Goal: Submit feedback/report problem

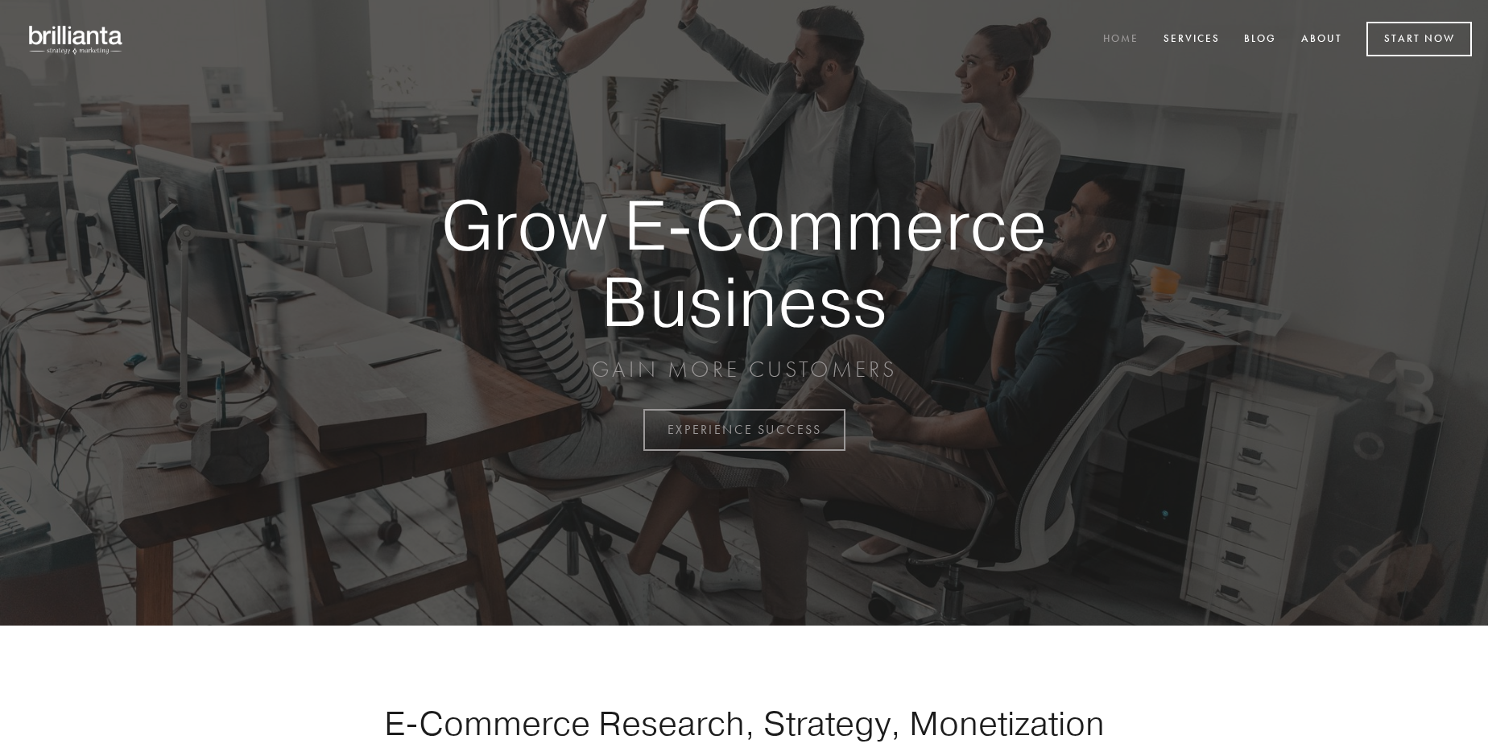
scroll to position [4221, 0]
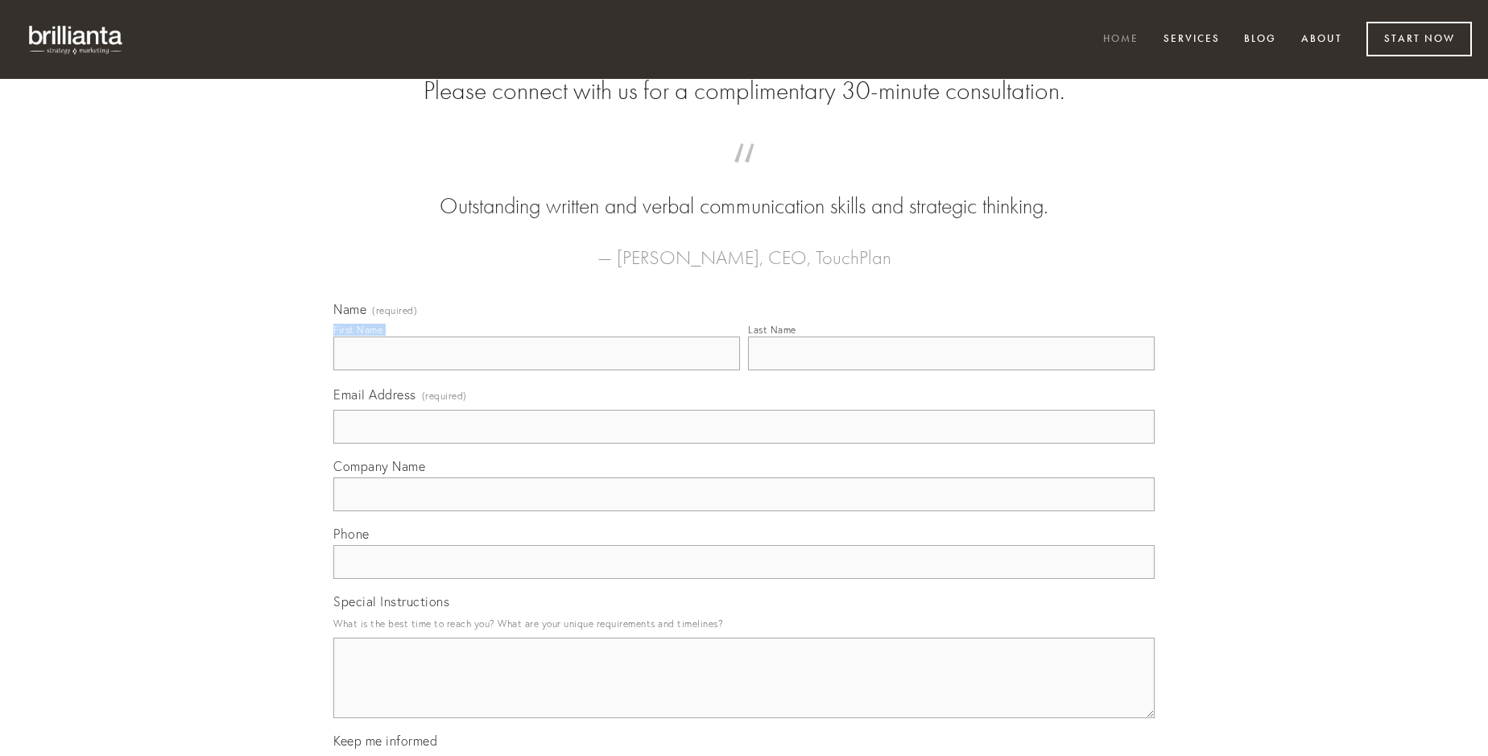
type input "[PERSON_NAME]"
click at [951, 370] on input "Last Name" at bounding box center [951, 354] width 407 height 34
type input "[PERSON_NAME]"
click at [744, 444] on input "Email Address (required)" at bounding box center [743, 427] width 821 height 34
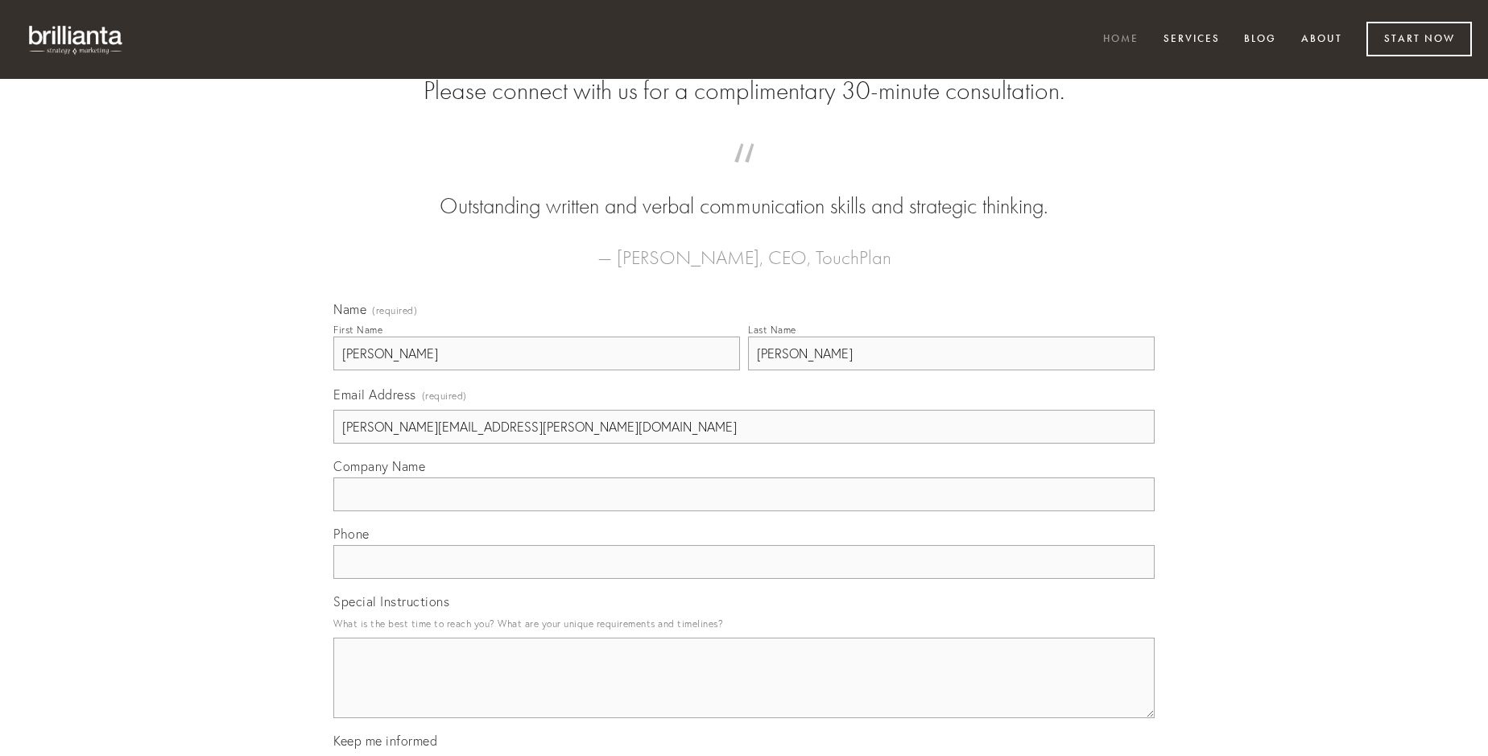
type input "[PERSON_NAME][EMAIL_ADDRESS][PERSON_NAME][DOMAIN_NAME]"
click at [744, 511] on input "Company Name" at bounding box center [743, 495] width 821 height 34
type input "admoneo"
click at [744, 579] on input "text" at bounding box center [743, 562] width 821 height 34
click at [744, 693] on textarea "Special Instructions" at bounding box center [743, 678] width 821 height 81
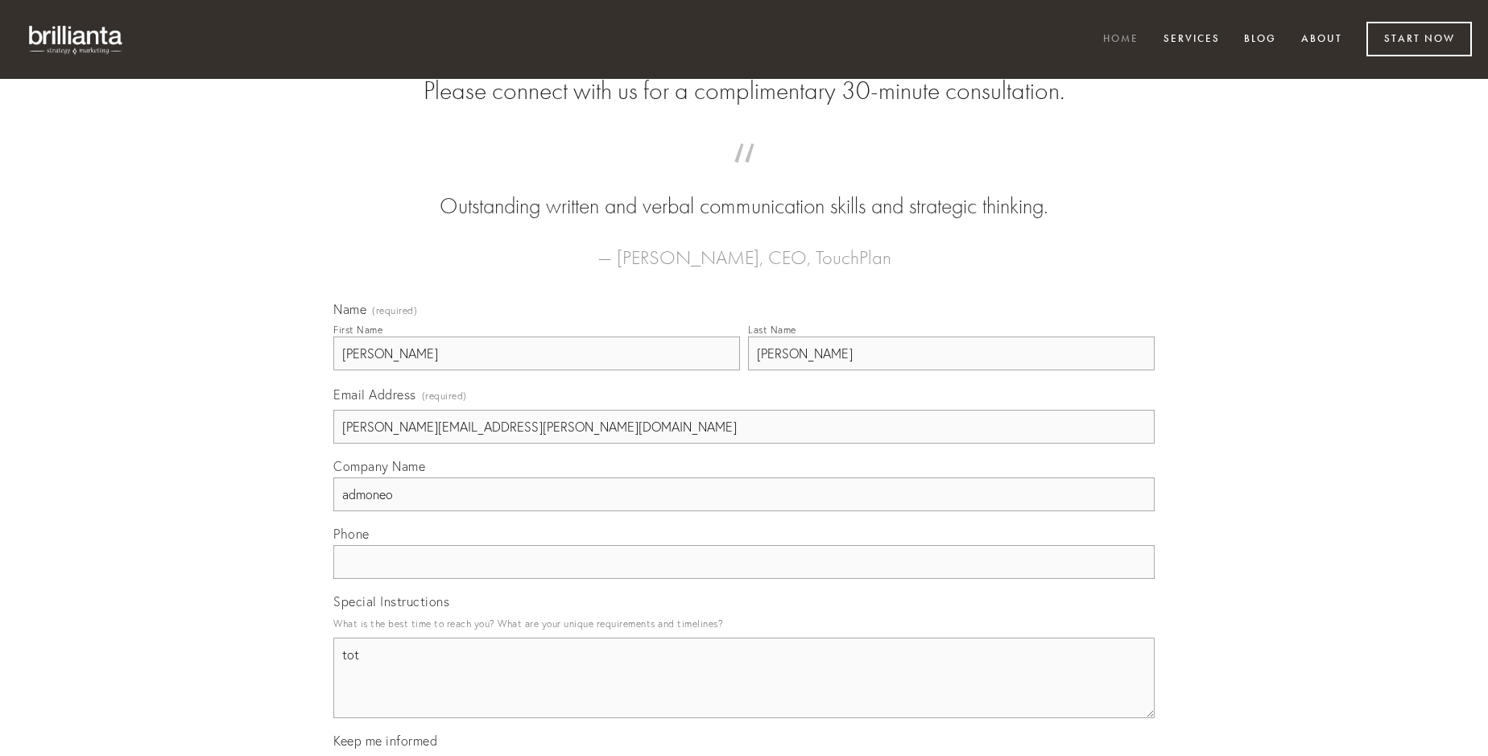
type textarea "tot"
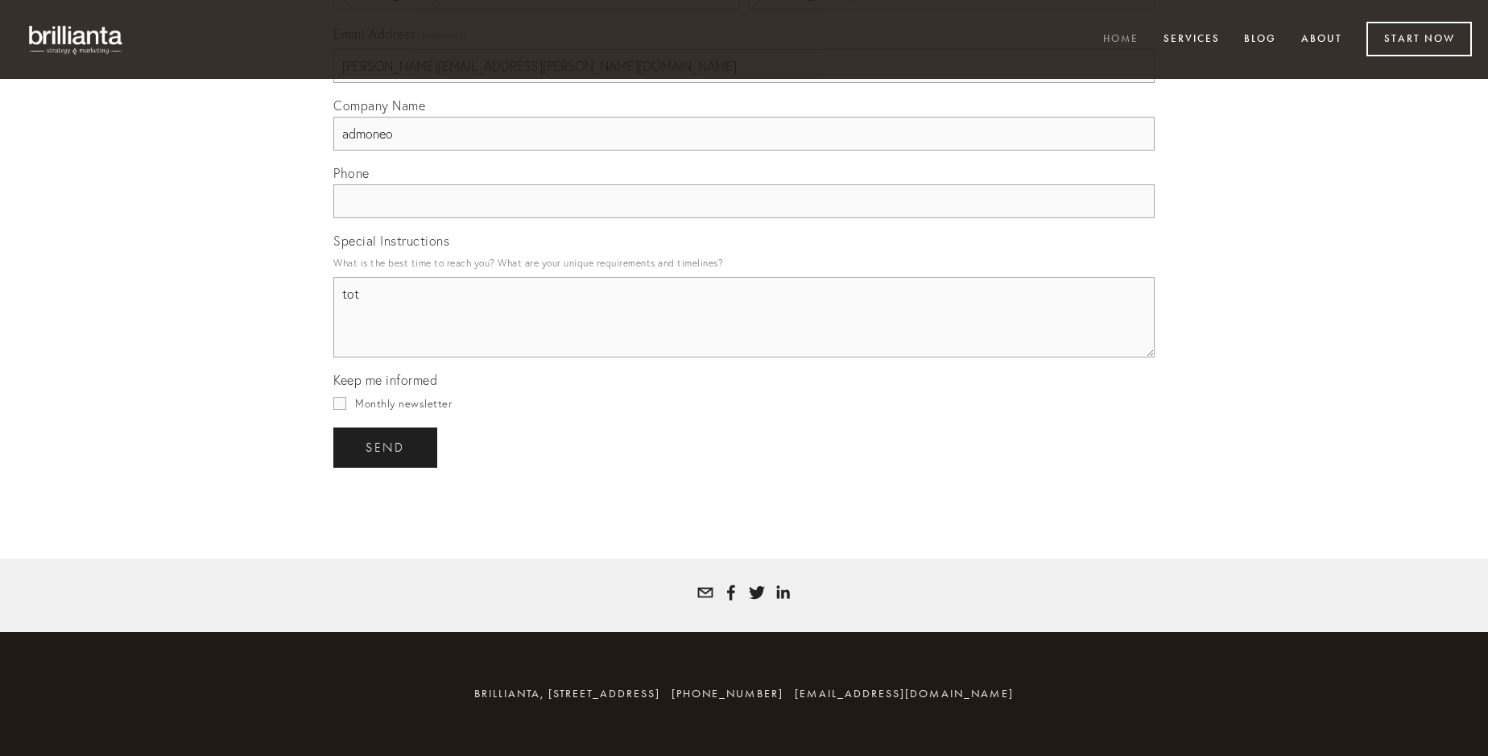
click at [387, 447] on span "send" at bounding box center [385, 448] width 39 height 14
